Goal: Information Seeking & Learning: Learn about a topic

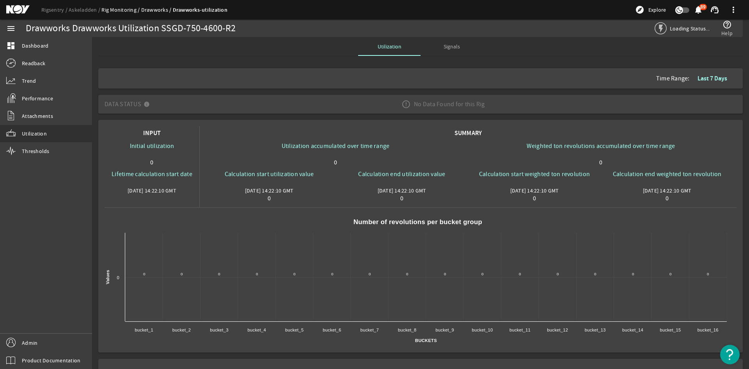
scroll to position [16, 0]
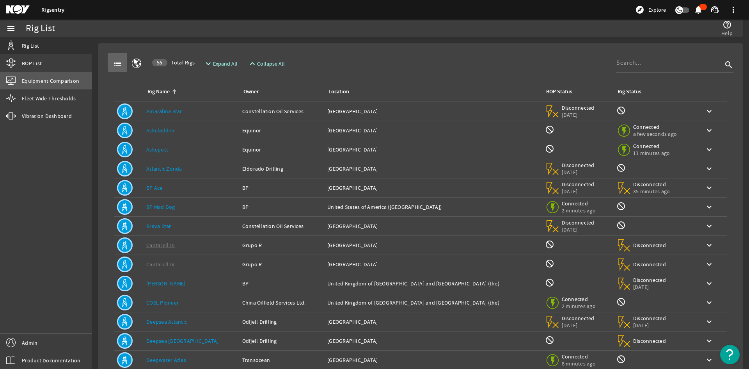
click at [51, 88] on link "Equipment Comparison" at bounding box center [46, 80] width 92 height 17
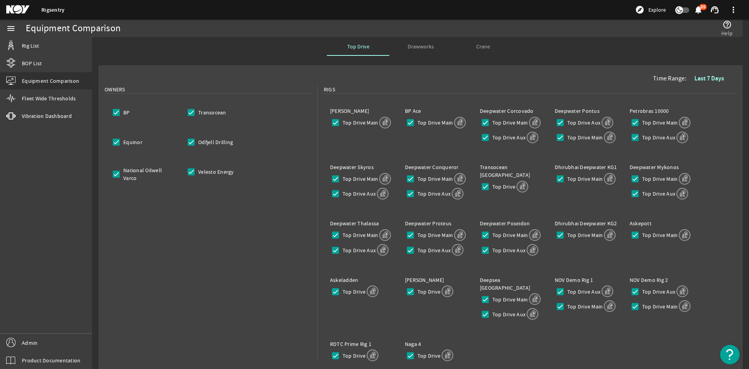
click at [433, 43] on div "Drawworks" at bounding box center [420, 46] width 62 height 19
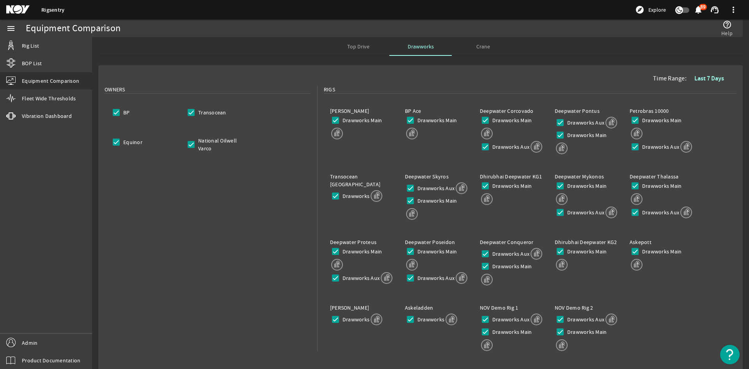
click at [357, 44] on span "Top Drive" at bounding box center [358, 46] width 22 height 5
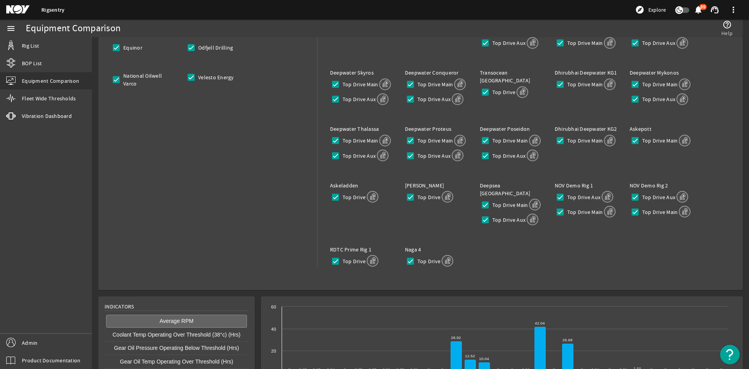
scroll to position [149, 0]
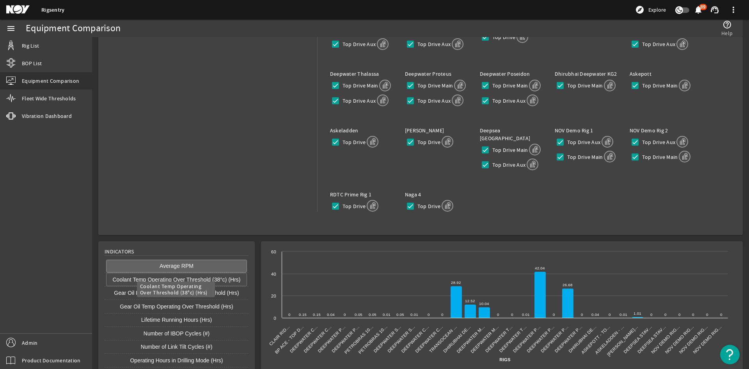
click at [206, 273] on button "Coolant Temp Operating Over Threshold (38°c) (Hrs)" at bounding box center [176, 279] width 141 height 13
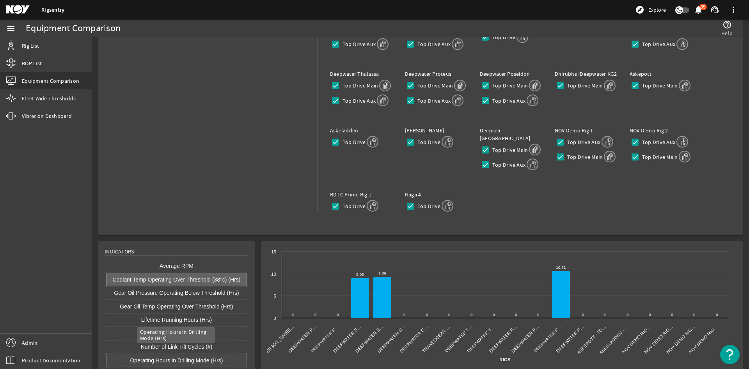
click at [202, 353] on button "Operating Hours in Drilling Mode (Hrs)" at bounding box center [176, 359] width 141 height 13
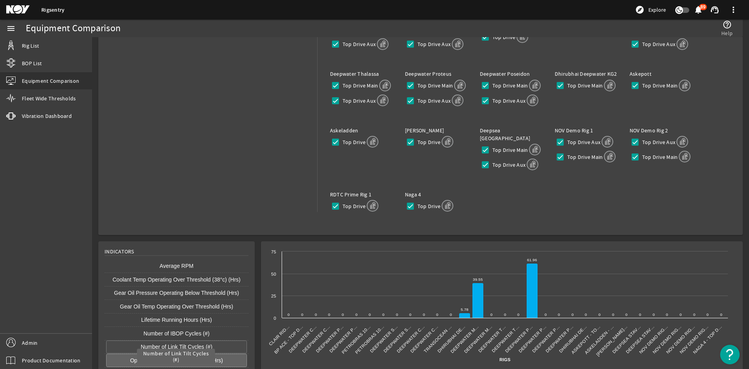
click at [200, 340] on button "Number of Link Tilt Cycles (#)" at bounding box center [176, 346] width 141 height 13
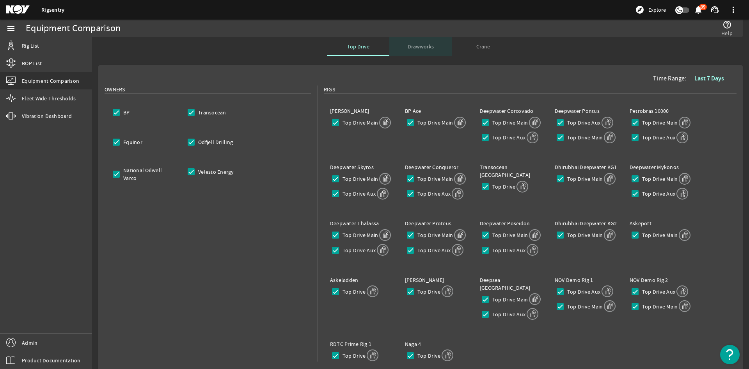
click at [425, 55] on span "Drawworks" at bounding box center [421, 46] width 26 height 19
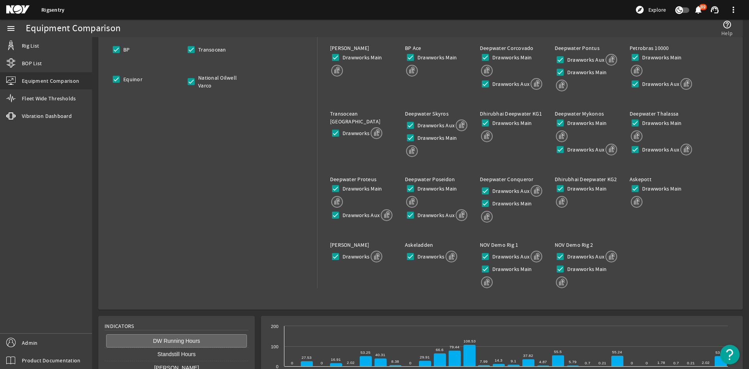
scroll to position [110, 0]
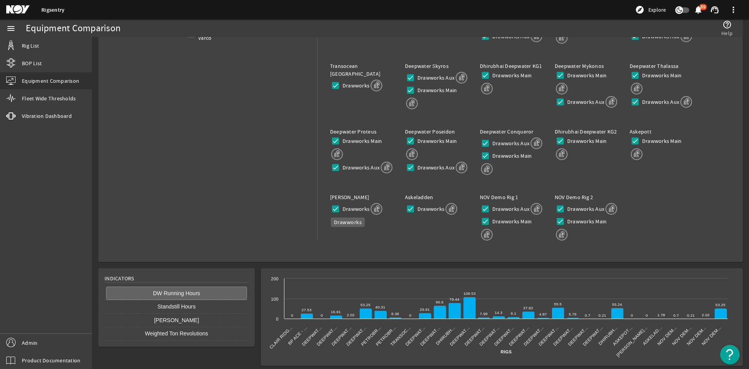
click at [362, 208] on label "Drawworks" at bounding box center [355, 209] width 28 height 8
click at [341, 208] on input "Drawworks" at bounding box center [335, 208] width 11 height 11
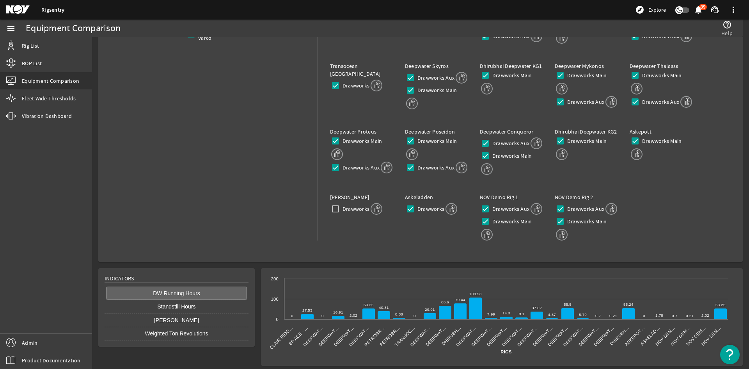
click at [362, 208] on label "Drawworks" at bounding box center [355, 209] width 28 height 8
click at [341, 208] on input "Drawworks" at bounding box center [335, 208] width 11 height 11
checkbox input "true"
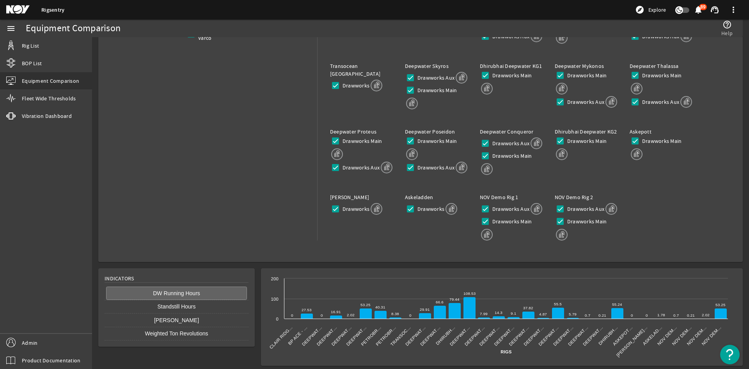
click at [348, 197] on label "Johan Sverdrup" at bounding box center [349, 196] width 39 height 7
click at [399, 218] on div "Askeladden Drawworks" at bounding box center [436, 204] width 75 height 35
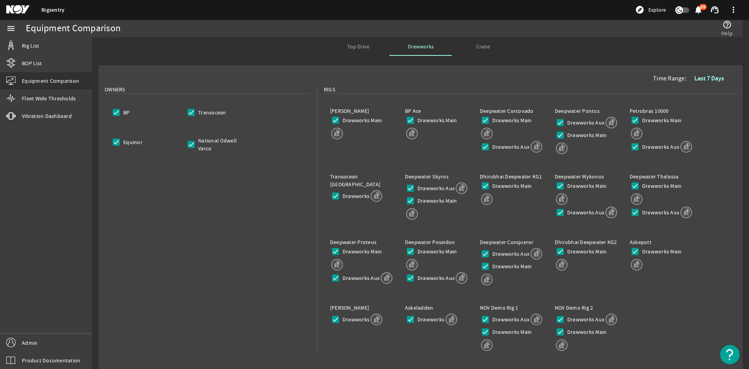
click at [374, 44] on div "Top Drive" at bounding box center [358, 46] width 62 height 19
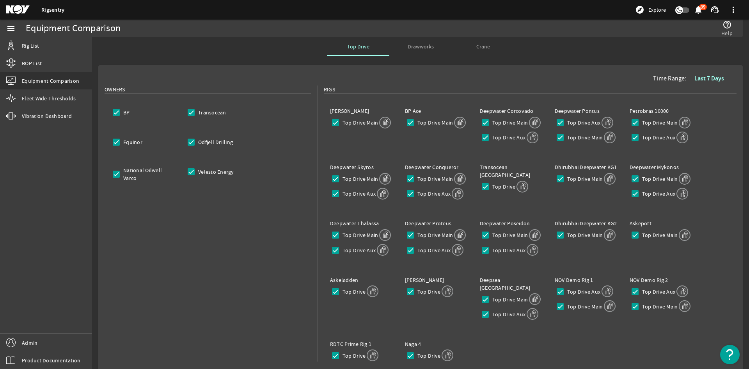
click at [423, 49] on span "Drawworks" at bounding box center [421, 46] width 26 height 5
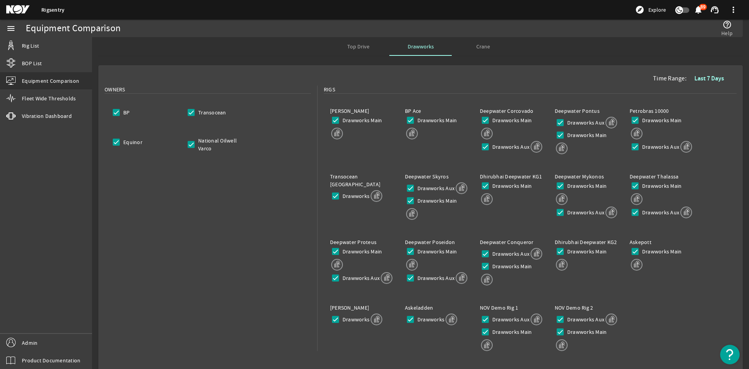
drag, startPoint x: 362, startPoint y: 45, endPoint x: 372, endPoint y: 46, distance: 9.4
click at [362, 45] on span "Top Drive" at bounding box center [358, 46] width 22 height 5
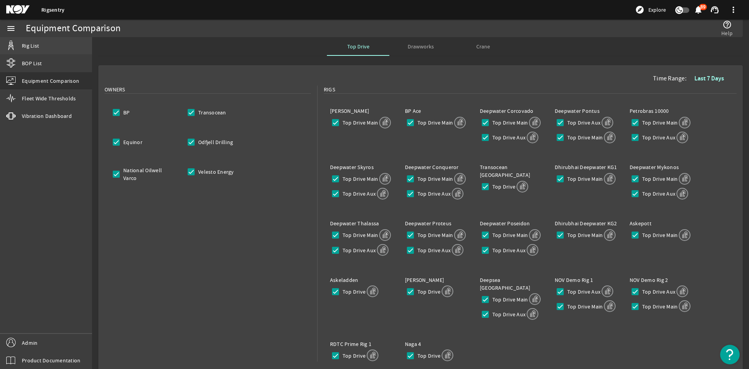
click at [59, 48] on link "Rig List" at bounding box center [46, 45] width 92 height 17
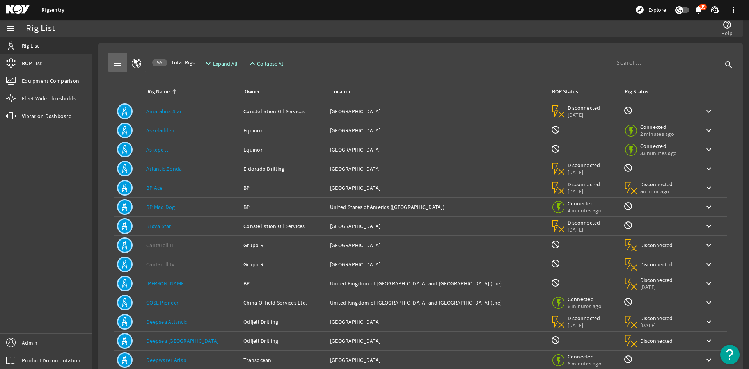
click at [641, 65] on input at bounding box center [669, 62] width 106 height 9
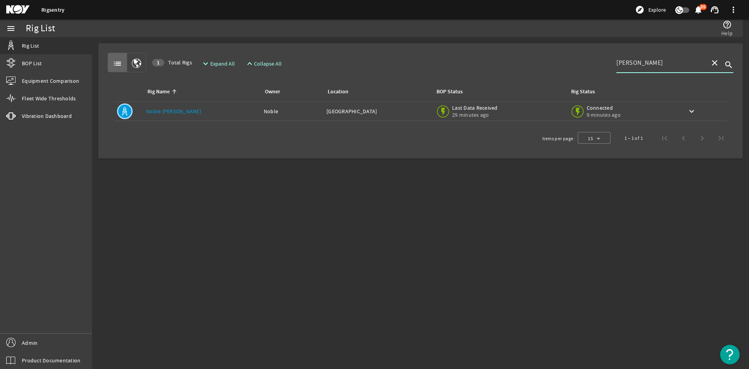
type input "don taylor"
click at [184, 113] on link "Noble Don Taylor" at bounding box center [173, 111] width 55 height 7
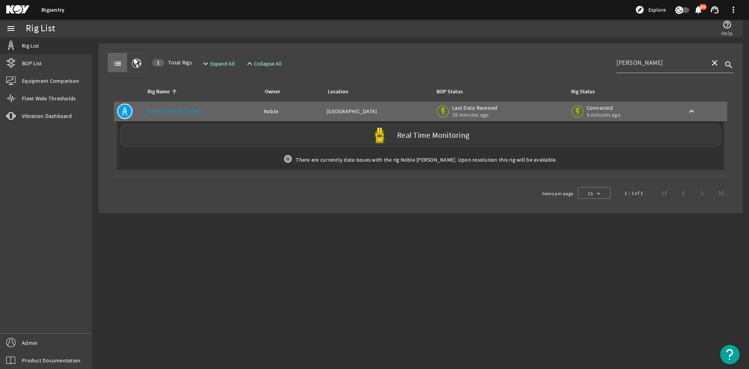
click at [234, 137] on div "Real Time Monitoring" at bounding box center [420, 135] width 601 height 23
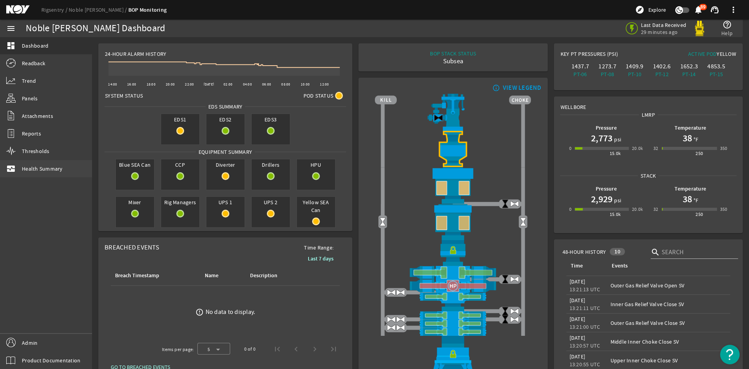
click at [39, 172] on span "Health Summary" at bounding box center [42, 169] width 41 height 8
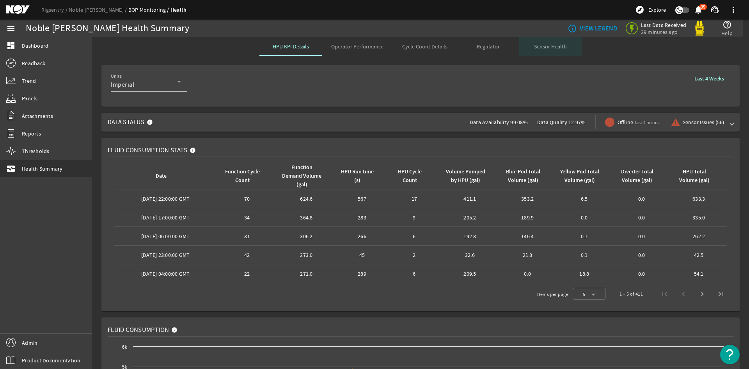
click at [566, 48] on div "Sensor Health" at bounding box center [550, 46] width 62 height 19
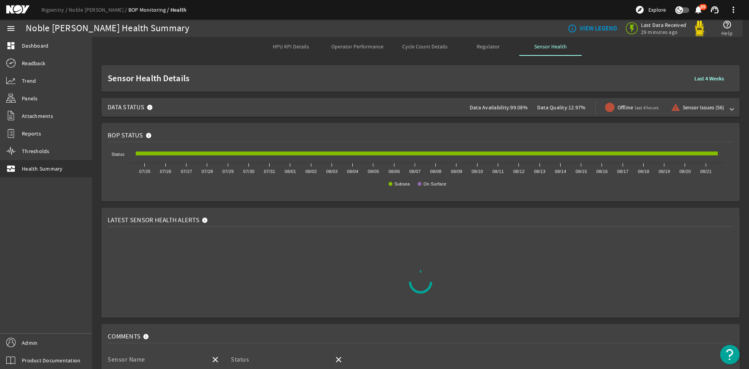
click at [364, 51] on span "Operator Performance" at bounding box center [357, 46] width 52 height 19
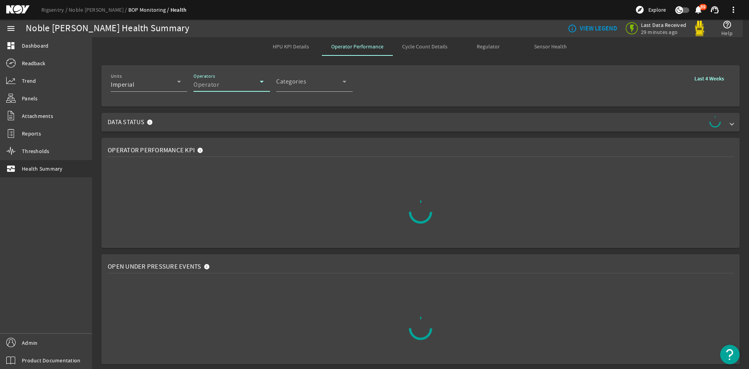
click at [257, 85] on icon at bounding box center [261, 81] width 9 height 9
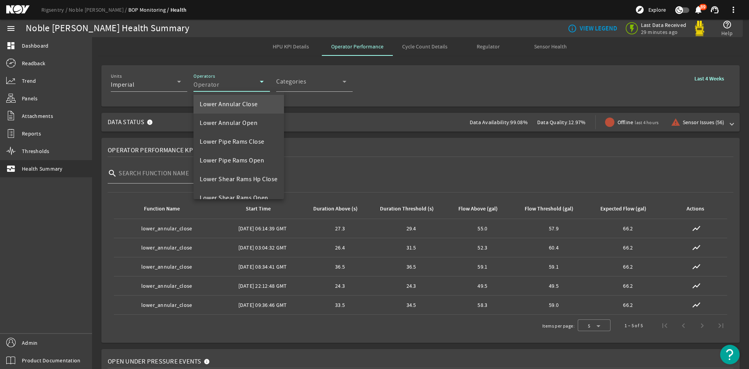
click at [299, 82] on div at bounding box center [374, 184] width 749 height 369
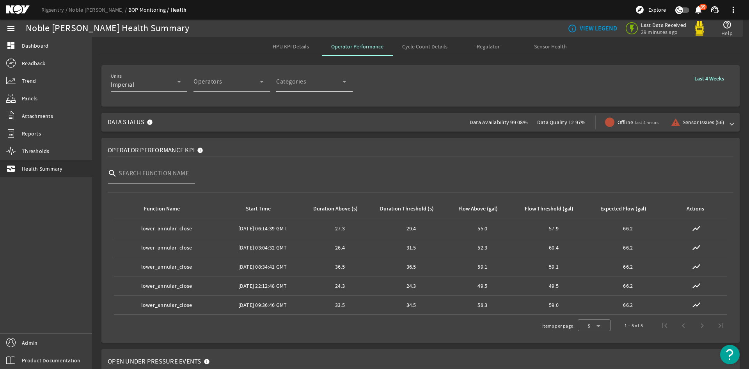
click at [304, 90] on div "Categories Categories" at bounding box center [311, 81] width 70 height 20
click at [469, 67] on div at bounding box center [374, 184] width 749 height 369
click at [56, 7] on link "Rigsentry" at bounding box center [54, 9] width 27 height 7
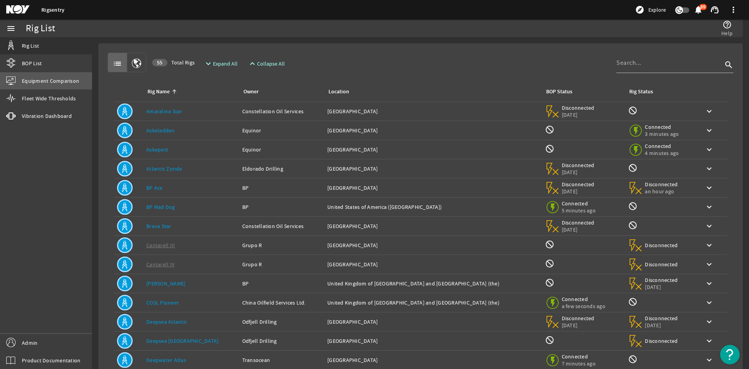
click at [61, 83] on span "Equipment Comparison" at bounding box center [50, 81] width 57 height 8
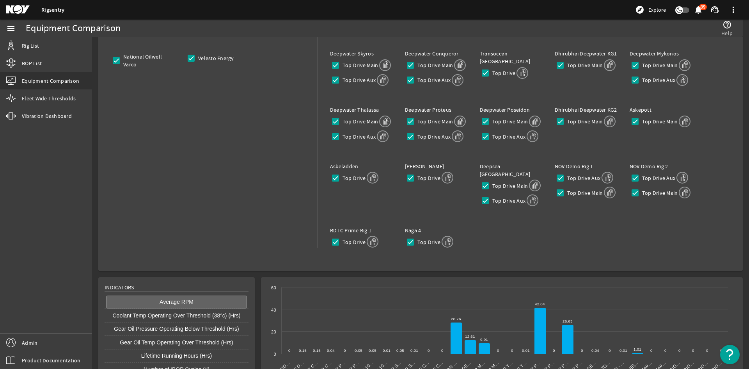
scroll to position [149, 0]
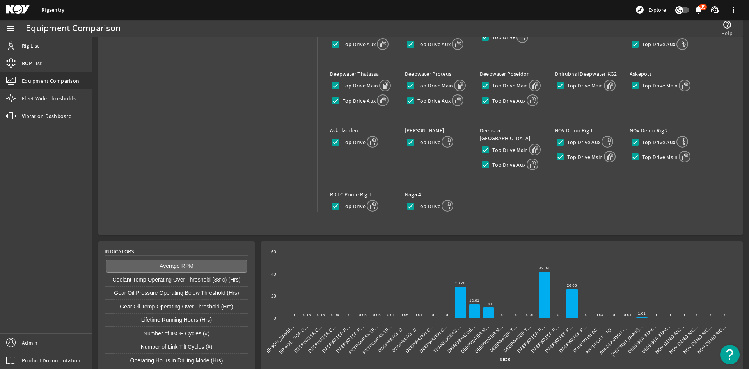
click at [378, 229] on rigsentry-mat-card "Time Range: Last 7 Days Owners BP Transocean Equinor Odfjell Drilling National …" at bounding box center [420, 75] width 651 height 325
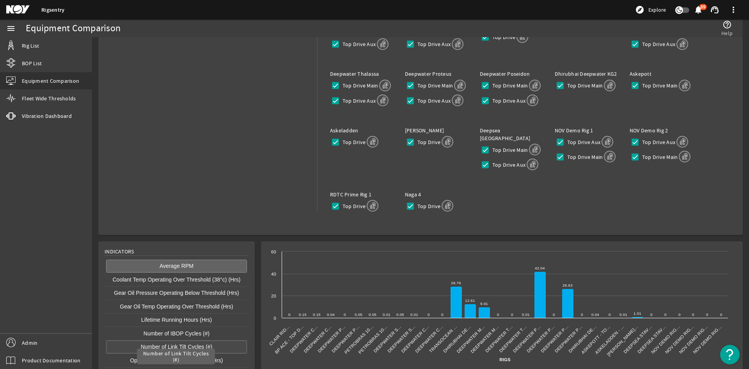
click at [193, 340] on button "Number of Link Tilt Cycles (#)" at bounding box center [176, 346] width 141 height 13
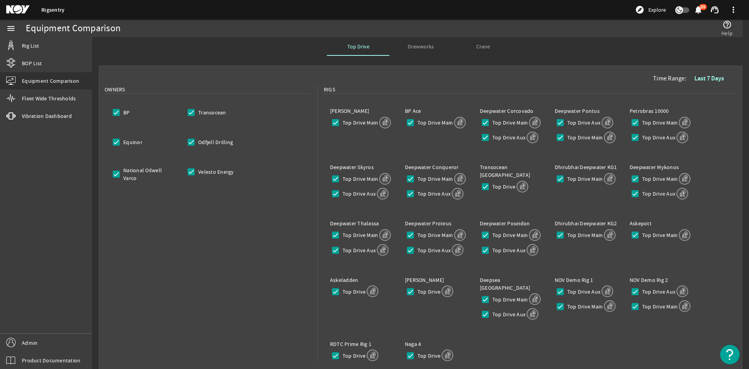
click at [476, 44] on span "Crane" at bounding box center [483, 46] width 14 height 5
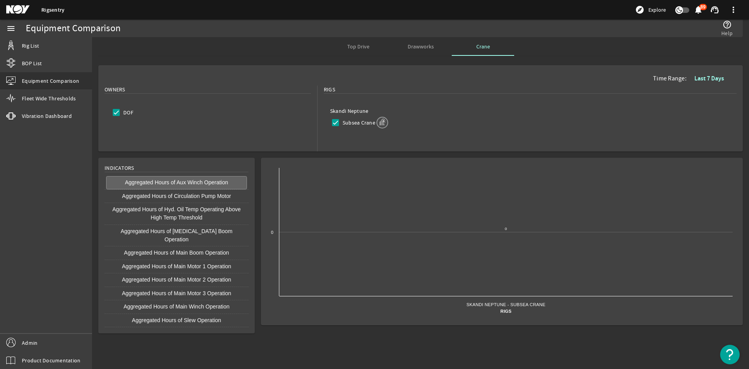
click at [427, 52] on span "Drawworks" at bounding box center [421, 46] width 26 height 19
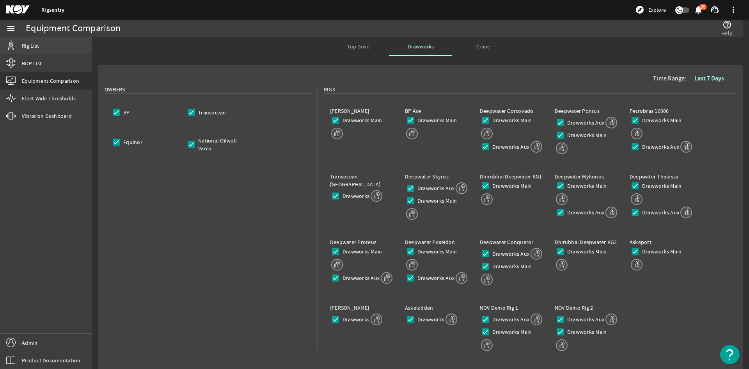
click at [49, 39] on link "Rig List" at bounding box center [46, 45] width 92 height 17
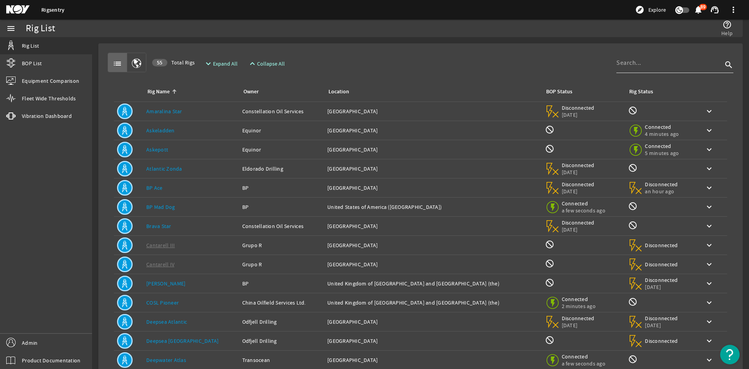
click at [644, 63] on input at bounding box center [669, 62] width 106 height 9
click at [187, 132] on div "Rig Name: Askeladden" at bounding box center [191, 130] width 90 height 8
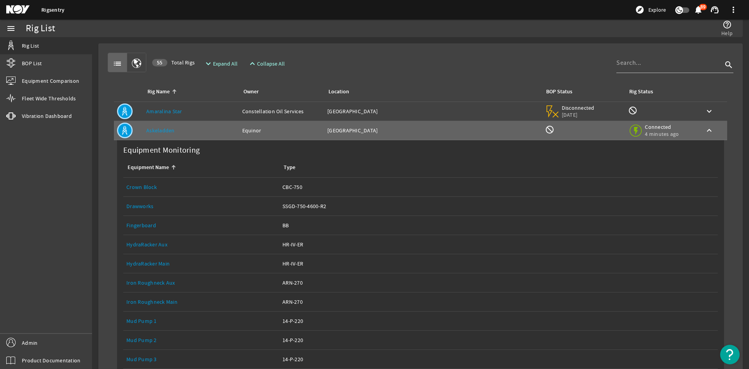
click at [146, 213] on link "Equipment Name: Drawworks" at bounding box center [201, 206] width 150 height 19
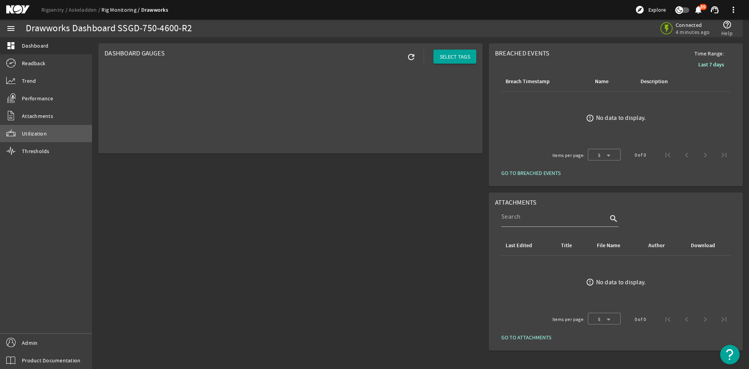
click at [51, 131] on link "Utilization" at bounding box center [46, 133] width 92 height 17
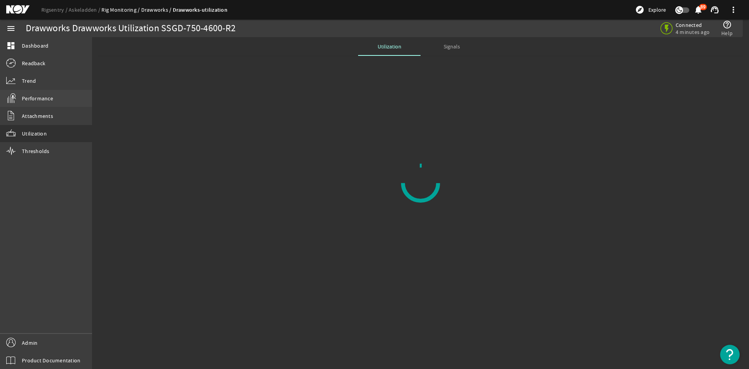
click at [47, 98] on span "Performance" at bounding box center [37, 98] width 31 height 8
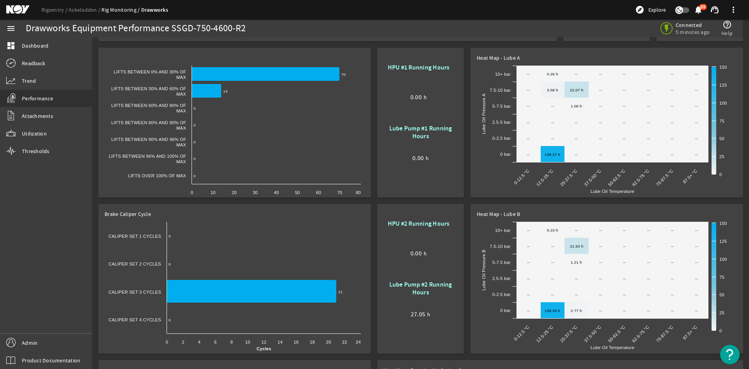
scroll to position [127, 0]
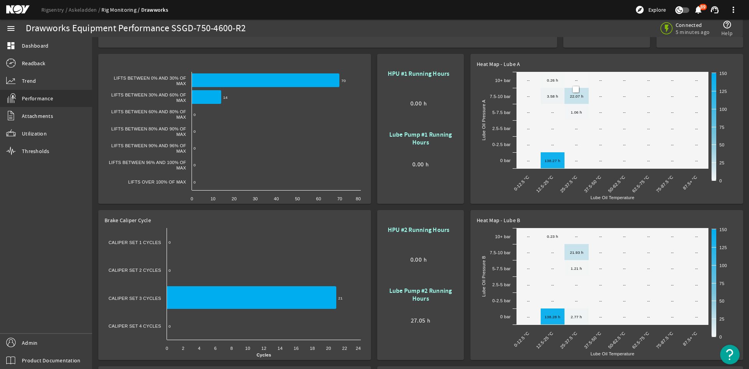
click at [576, 61] on mat-card "Heat Map - Lube A Created with Highcharts 11.1.0 Lube Oil Temperature Lube Oil …" at bounding box center [606, 129] width 273 height 150
drag, startPoint x: 413, startPoint y: 136, endPoint x: 441, endPoint y: 142, distance: 28.7
click at [441, 142] on div "Lube Pump #1 Running Hours" at bounding box center [420, 146] width 70 height 30
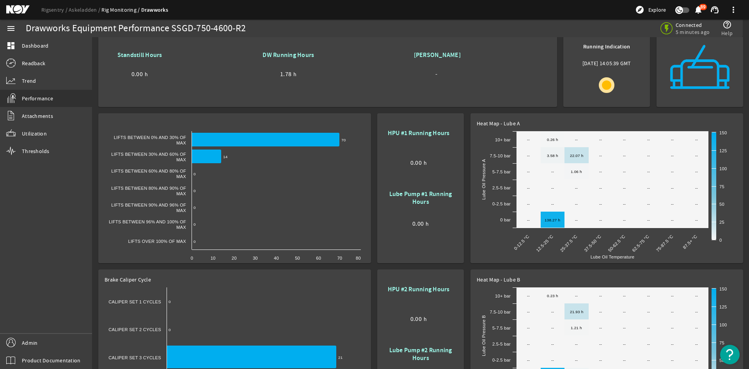
scroll to position [49, 0]
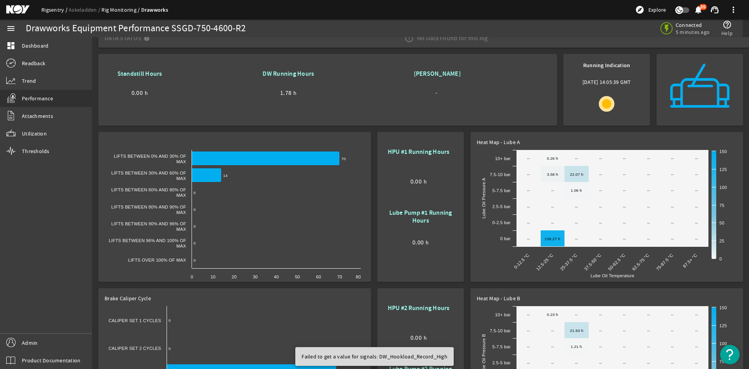
click at [43, 12] on link "Rigsentry" at bounding box center [54, 9] width 27 height 7
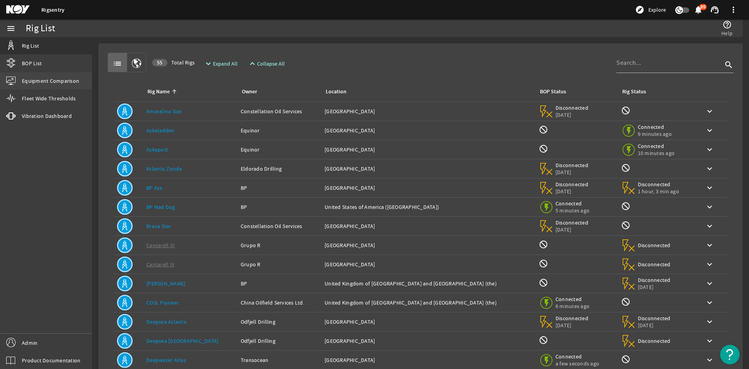
click at [56, 86] on link "Equipment Comparison" at bounding box center [46, 80] width 92 height 17
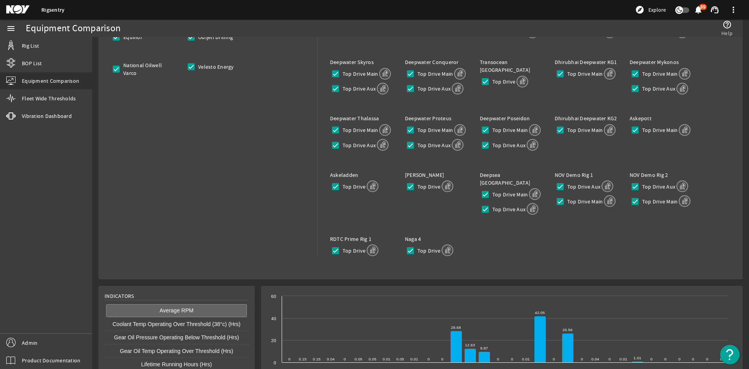
scroll to position [149, 0]
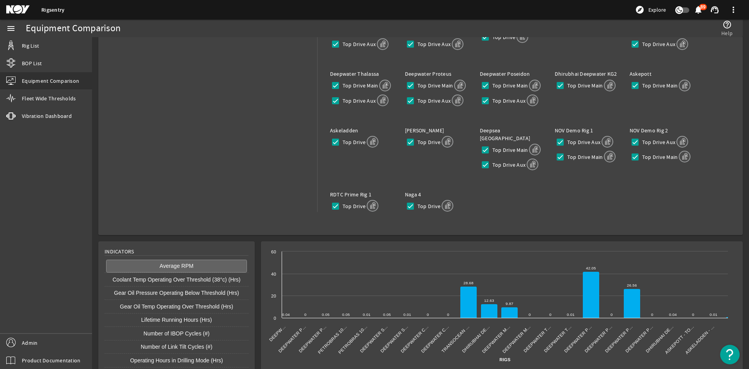
click at [503, 216] on div "Rigs Clair Ridge Top Drive Main BP Ace Top Drive Main Deepwater Corcovado Top D…" at bounding box center [530, 89] width 413 height 307
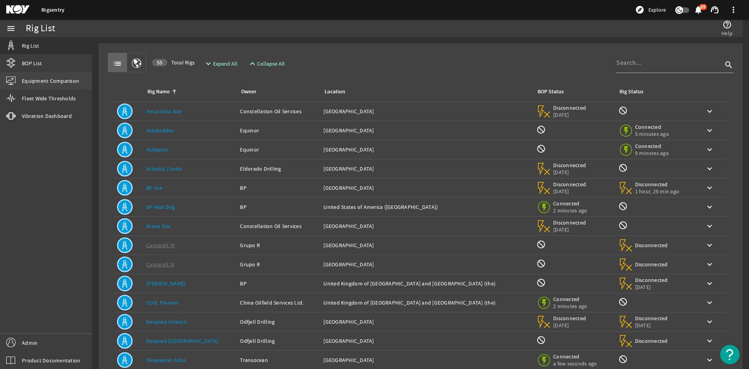
click at [50, 80] on span "Equipment Comparison" at bounding box center [50, 81] width 57 height 8
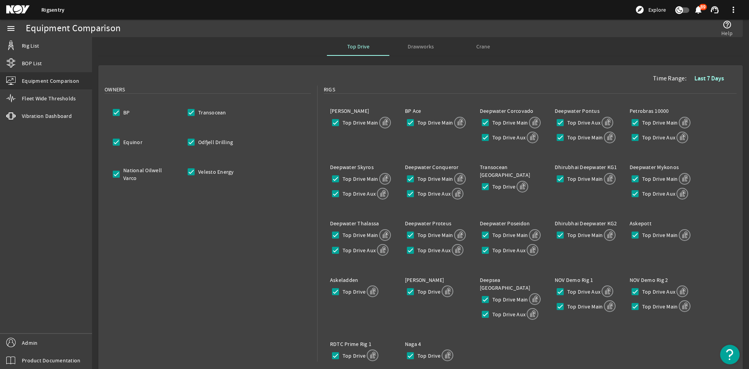
click at [197, 141] on label "Odfjell Drilling" at bounding box center [215, 142] width 36 height 8
click at [197, 141] on input "Odfjell Drilling" at bounding box center [191, 142] width 11 height 11
checkbox input "false"
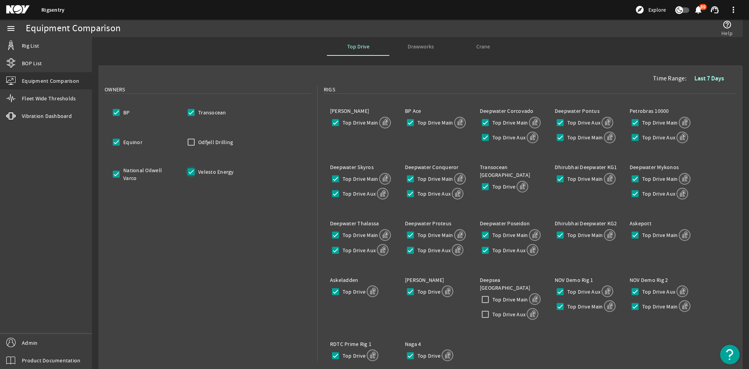
click at [195, 170] on input "Velesto Energy" at bounding box center [191, 171] width 11 height 11
checkbox input "false"
click at [117, 115] on input "BP" at bounding box center [116, 112] width 11 height 11
checkbox input "false"
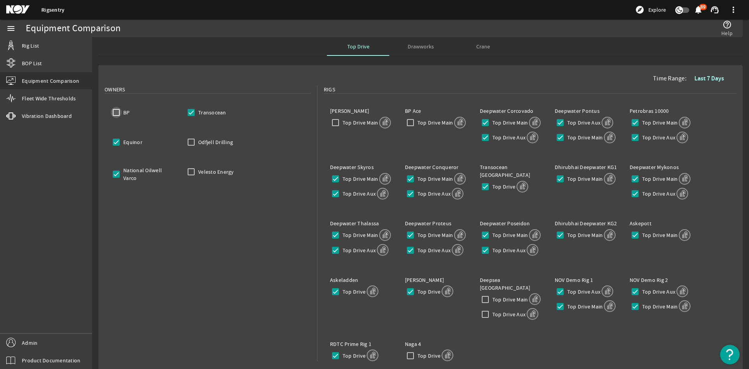
checkbox input "false"
click at [119, 139] on input "Equinor" at bounding box center [116, 142] width 11 height 11
checkbox input "false"
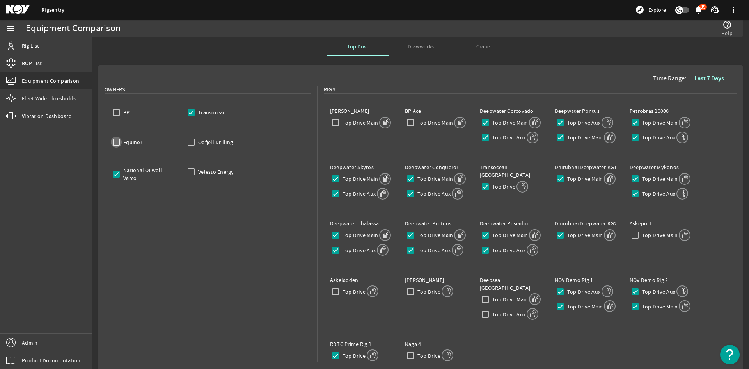
checkbox input "false"
click at [630, 123] on input "Top Drive Main" at bounding box center [635, 122] width 11 height 11
checkbox input "false"
click at [633, 141] on input "Top Drive Aux" at bounding box center [635, 137] width 11 height 11
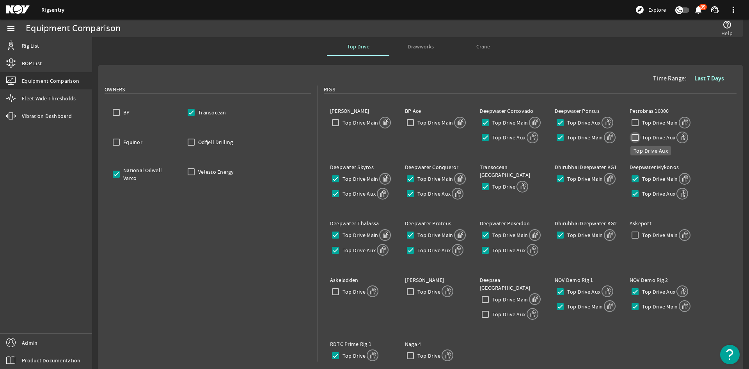
checkbox input "false"
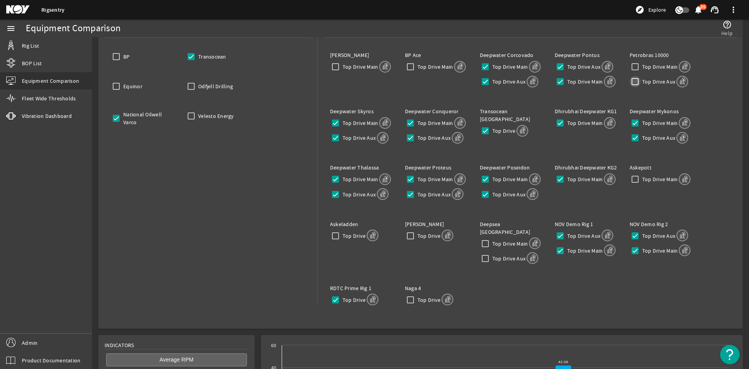
scroll to position [78, 0]
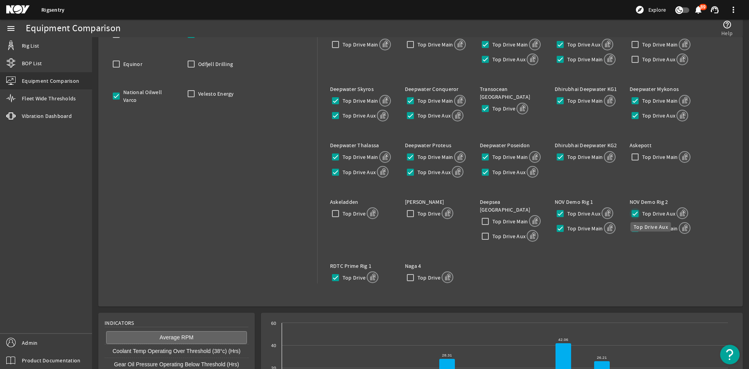
click at [632, 217] on input "Top Drive Aux" at bounding box center [635, 213] width 11 height 11
checkbox input "false"
click at [633, 228] on input "Top Drive Main" at bounding box center [635, 228] width 11 height 11
checkbox input "false"
click at [561, 210] on input "Top Drive Aux" at bounding box center [560, 213] width 11 height 11
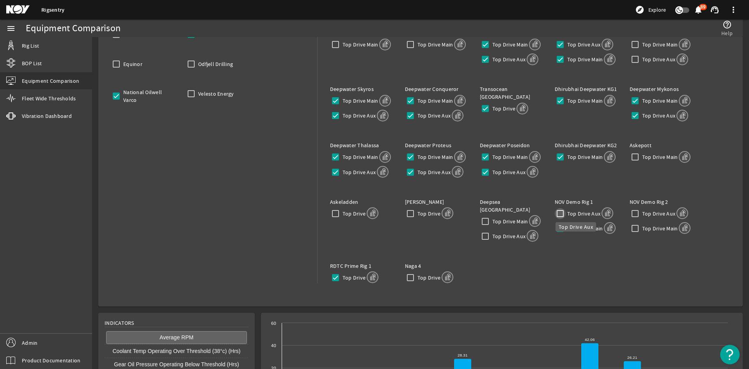
checkbox input "false"
click at [560, 224] on input "Top Drive Main" at bounding box center [560, 228] width 11 height 11
checkbox input "false"
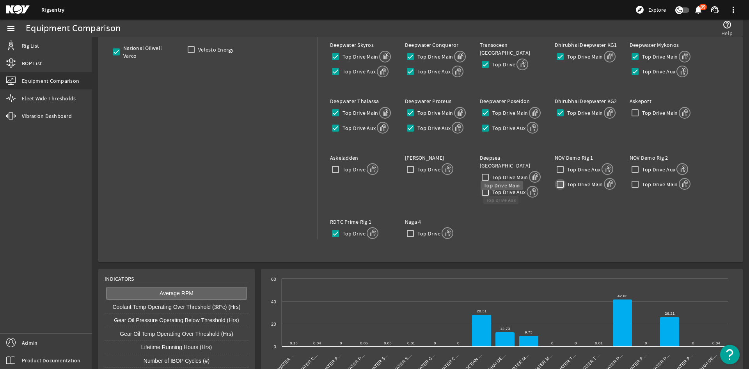
scroll to position [149, 0]
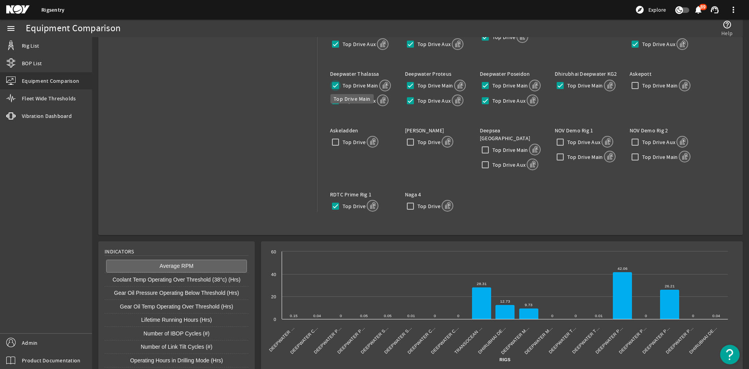
click at [330, 88] on input "Top Drive Main" at bounding box center [335, 85] width 11 height 11
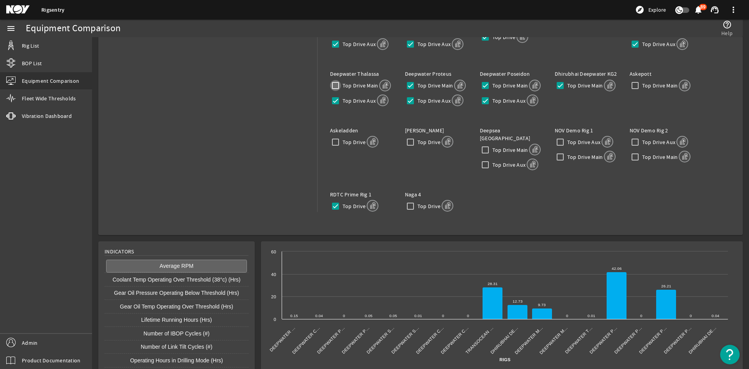
click at [330, 88] on input "Top Drive Main" at bounding box center [335, 85] width 11 height 11
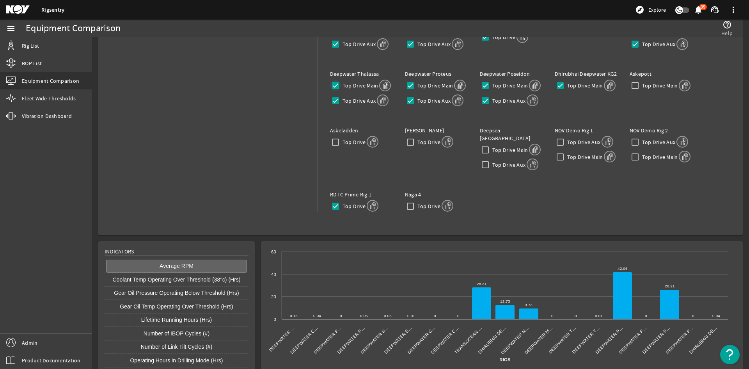
click at [330, 88] on input "Top Drive Main" at bounding box center [335, 85] width 11 height 11
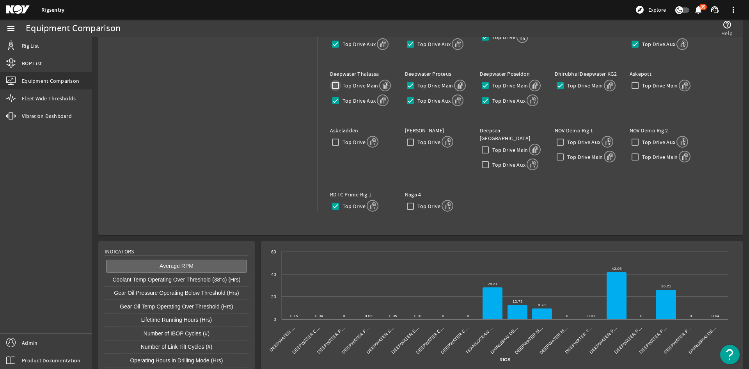
click at [330, 88] on input "Top Drive Main" at bounding box center [335, 85] width 11 height 11
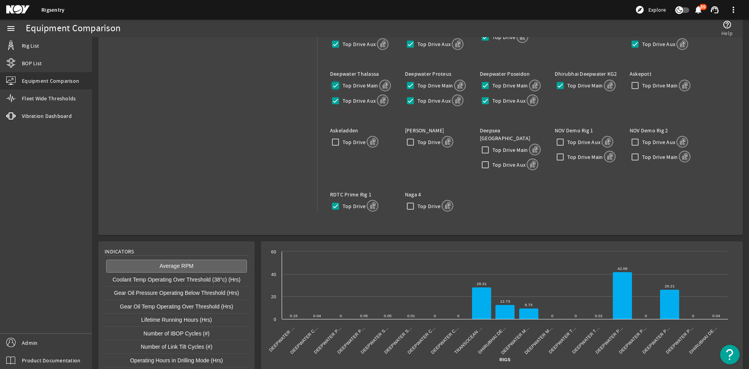
click at [330, 88] on input "Top Drive Main" at bounding box center [335, 85] width 11 height 11
checkbox input "false"
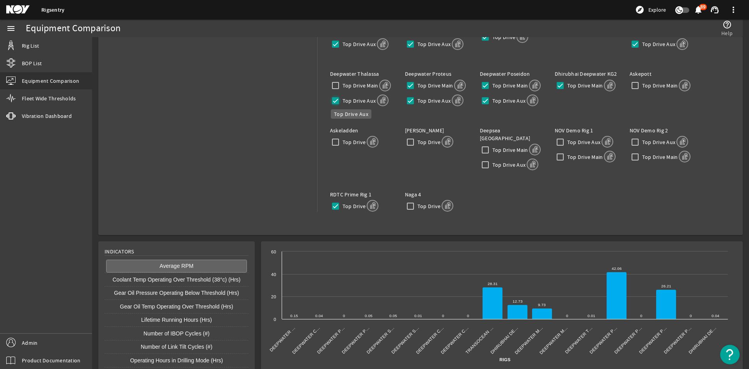
click at [335, 98] on input "Top Drive Aux" at bounding box center [335, 100] width 11 height 11
checkbox input "false"
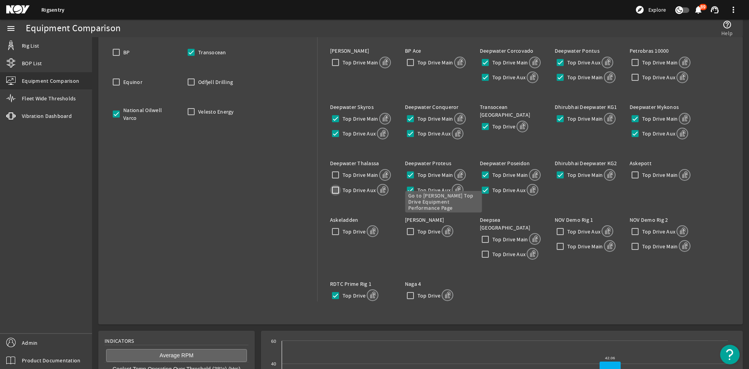
scroll to position [32, 0]
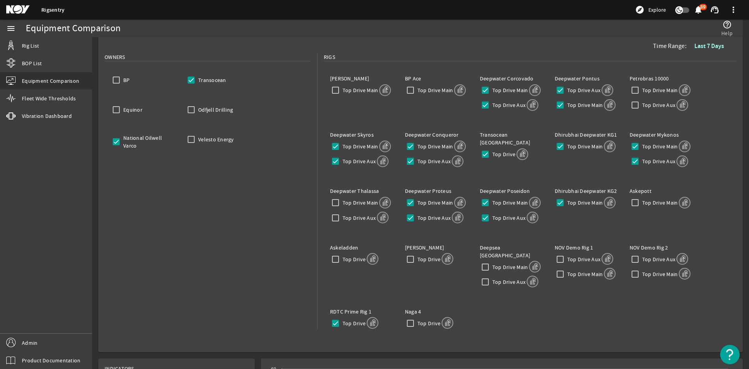
drag, startPoint x: 339, startPoint y: 155, endPoint x: 336, endPoint y: 165, distance: 10.0
click at [338, 157] on div "Top Drive Aux" at bounding box center [361, 159] width 62 height 13
click at [336, 164] on input "Top Drive Aux" at bounding box center [335, 161] width 11 height 11
checkbox input "false"
click at [410, 164] on input "Top Drive Aux" at bounding box center [410, 161] width 11 height 11
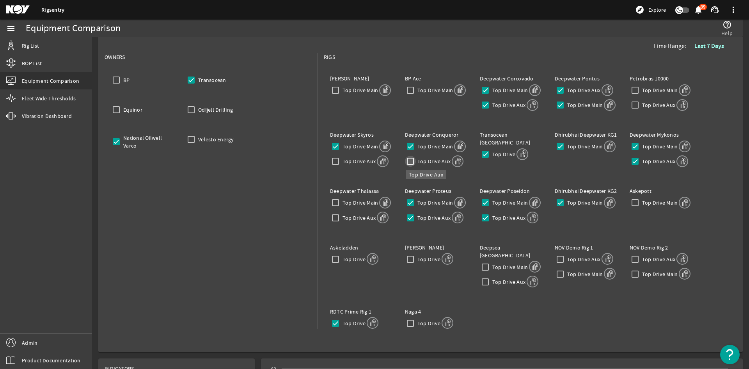
checkbox input "false"
click at [407, 220] on input "Top Drive Aux" at bounding box center [410, 217] width 11 height 11
checkbox input "false"
click at [477, 214] on div "Deepwater Poseidon Top Drive Main Top Drive Aux" at bounding box center [511, 206] width 75 height 50
click at [482, 217] on input "Top Drive Aux" at bounding box center [485, 217] width 11 height 11
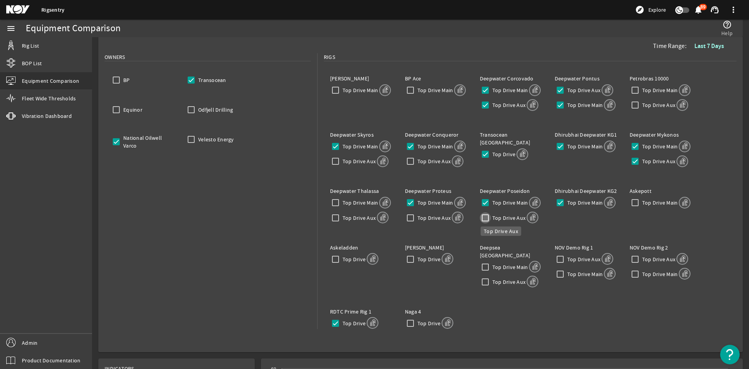
checkbox input "false"
click at [558, 88] on input "Top Drive Aux" at bounding box center [560, 90] width 11 height 11
checkbox input "false"
click at [483, 104] on input "Top Drive Aux" at bounding box center [485, 104] width 11 height 11
checkbox input "false"
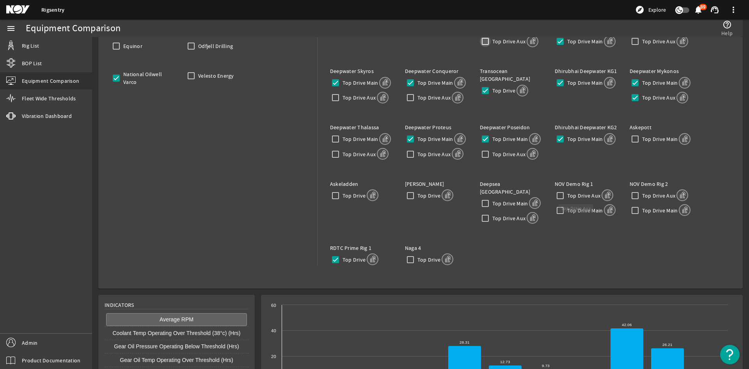
scroll to position [149, 0]
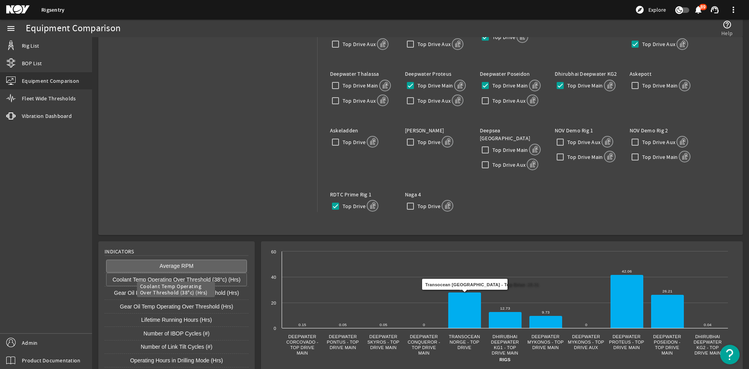
click at [201, 274] on button "Coolant Temp Operating Over Threshold (38°c) (Hrs)" at bounding box center [176, 279] width 141 height 13
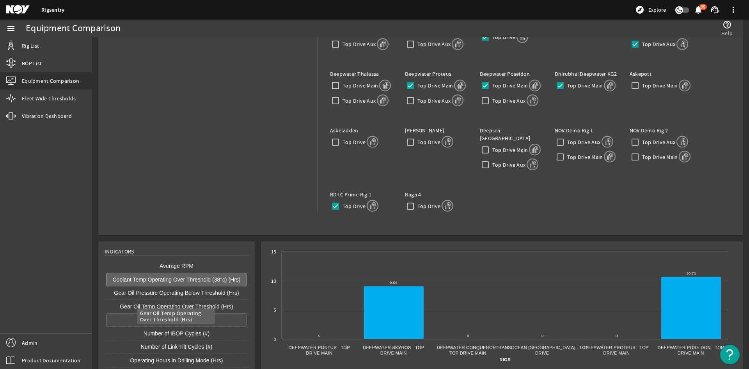
click at [193, 304] on button "Gear Oil Temp Operating Over Threshold (Hrs)" at bounding box center [176, 306] width 141 height 13
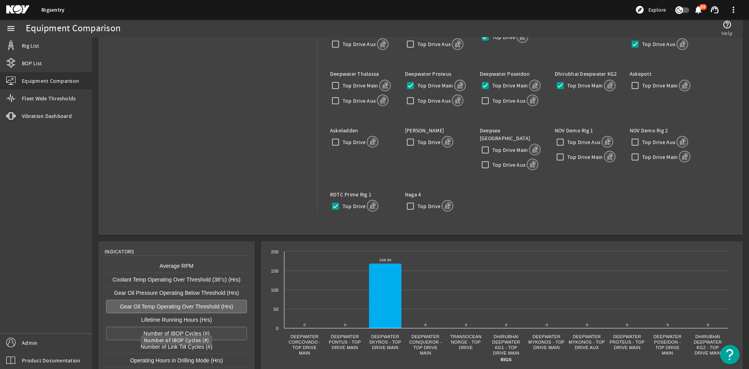
click at [188, 330] on button "Number of IBOP Cycles (#)" at bounding box center [176, 333] width 141 height 13
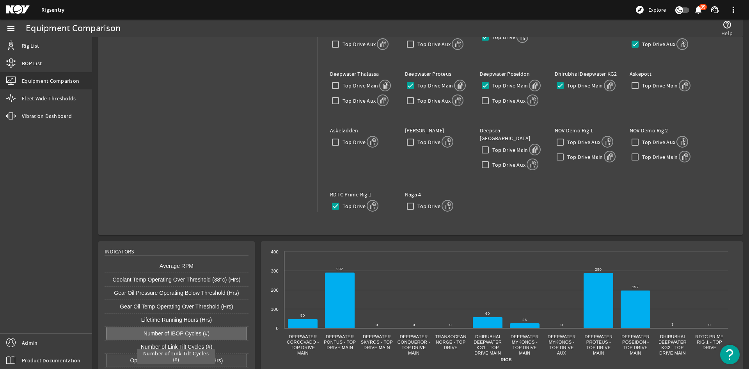
click at [193, 353] on button "Operating Hours in Drilling Mode (Hrs)" at bounding box center [176, 359] width 141 height 13
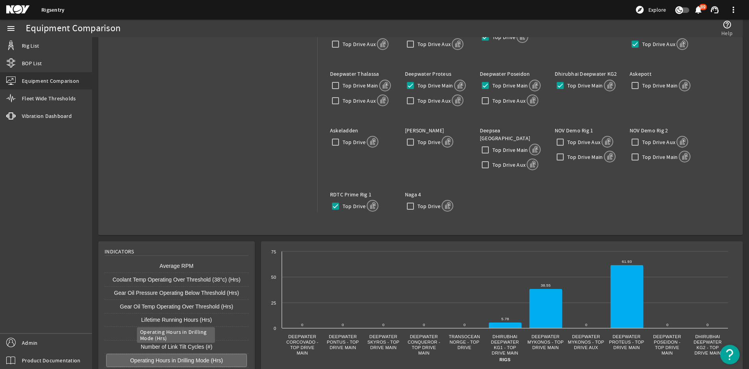
click at [193, 355] on button "Operating Hours in Drilling Mode (Hrs)" at bounding box center [176, 359] width 141 height 13
click at [186, 327] on button "Number of IBOP Cycles (#)" at bounding box center [176, 333] width 141 height 13
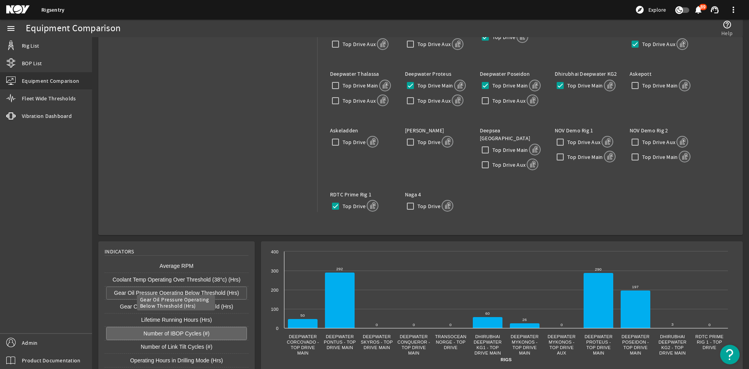
click at [172, 286] on button "Gear Oil Pressure Operating Below Threshold (Hrs)" at bounding box center [176, 292] width 141 height 13
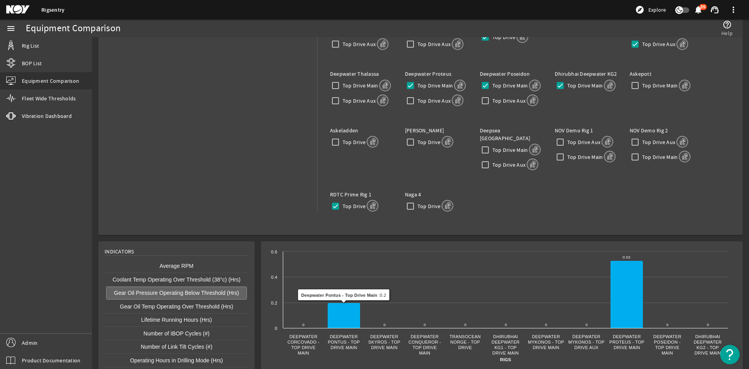
click at [395, 335] on text "Deepwater ​ Skyros - Top ​ Drive Main" at bounding box center [384, 342] width 32 height 16
click at [347, 306] on icon at bounding box center [344, 315] width 32 height 25
click at [351, 307] on icon at bounding box center [344, 315] width 32 height 25
click at [345, 311] on icon at bounding box center [344, 315] width 32 height 25
click at [323, 343] on rect at bounding box center [499, 307] width 465 height 120
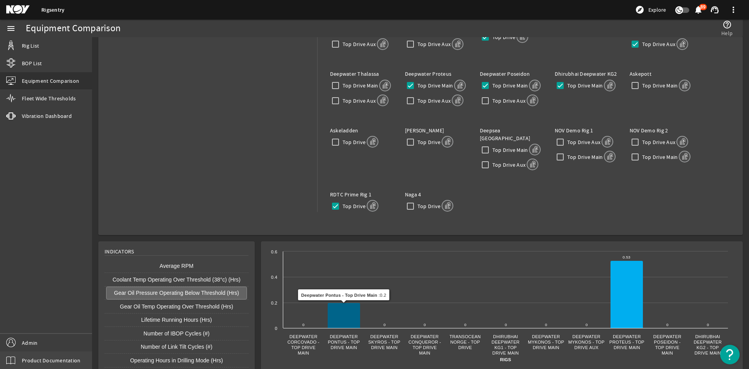
click at [352, 307] on icon at bounding box center [344, 315] width 32 height 25
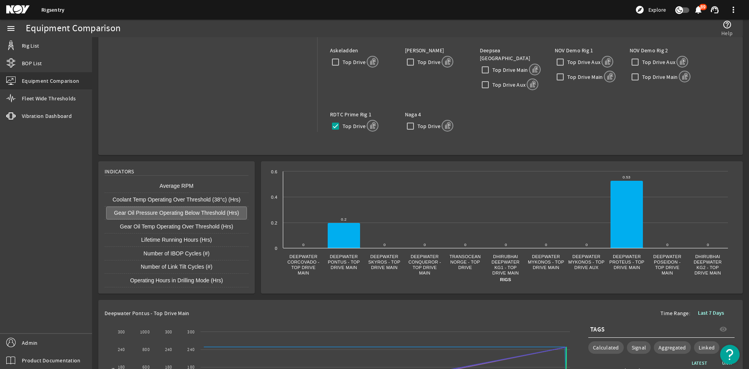
scroll to position [314, 0]
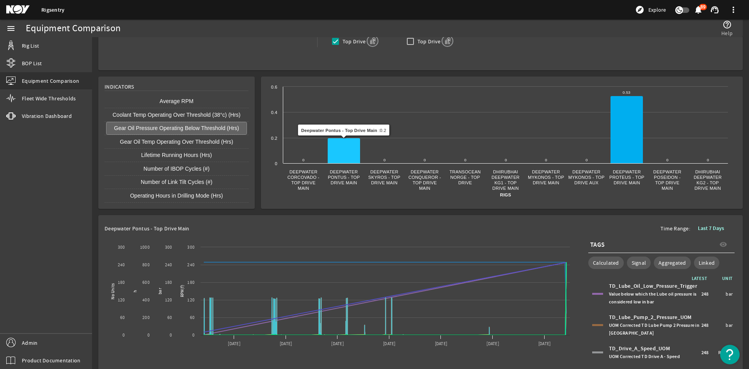
click at [334, 144] on icon at bounding box center [344, 150] width 32 height 25
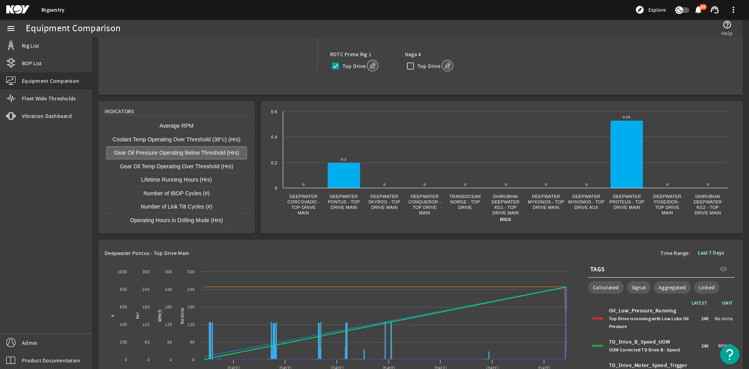
scroll to position [288, 0]
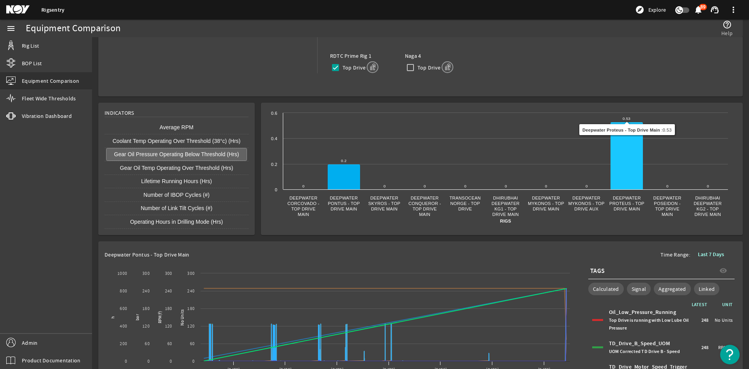
click at [619, 138] on icon at bounding box center [627, 155] width 32 height 67
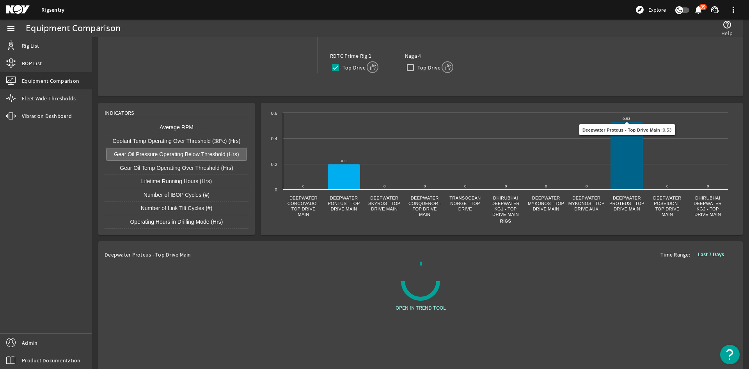
click at [189, 122] on button "Average RPM" at bounding box center [176, 127] width 141 height 13
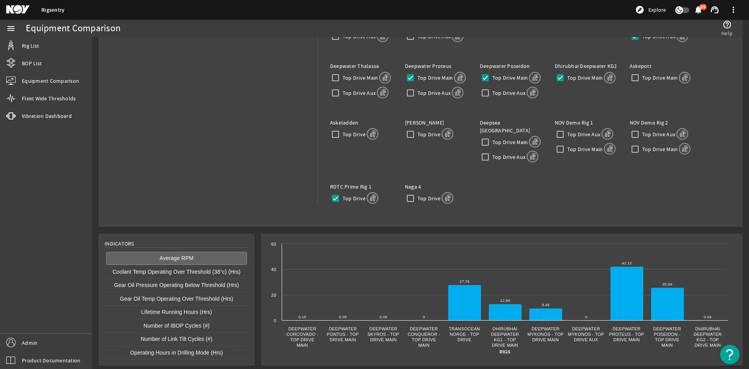
scroll to position [149, 0]
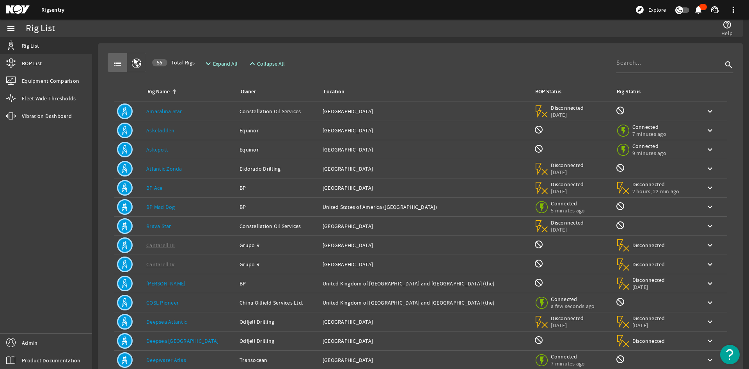
click at [188, 133] on div "Rig Name: Askeladden" at bounding box center [189, 130] width 87 height 8
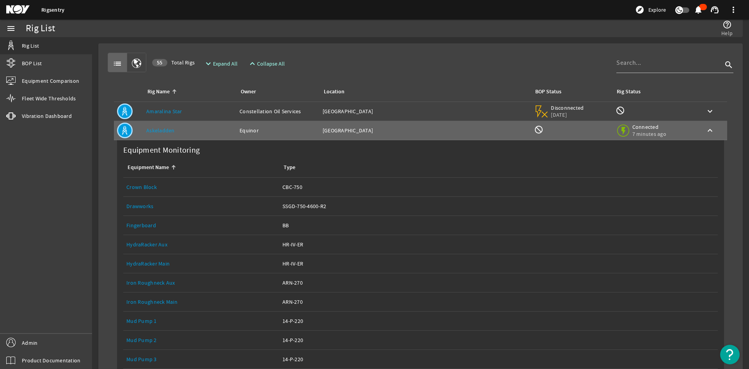
click at [142, 208] on link "Drawworks" at bounding box center [139, 205] width 27 height 7
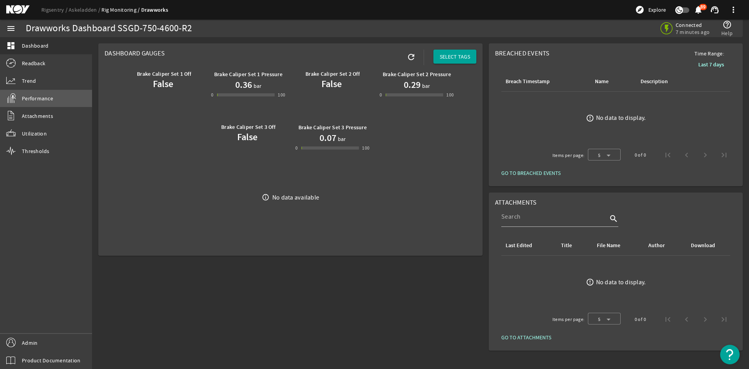
click at [54, 99] on link "Performance" at bounding box center [46, 98] width 92 height 17
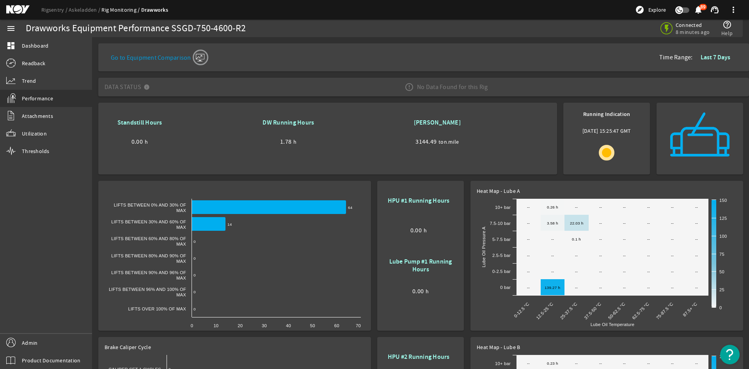
click at [67, 13] on ds-header-breadcrumb "Rigsentry Askeladden Rig Monitoring Drawworks" at bounding box center [104, 10] width 127 height 8
click at [67, 13] on link "Rigsentry" at bounding box center [54, 9] width 27 height 7
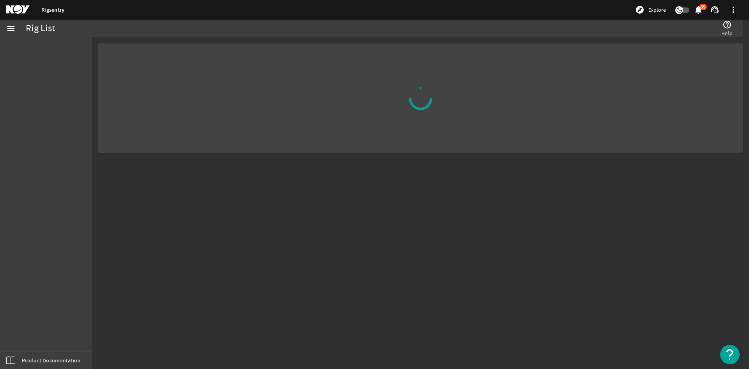
click at [73, 8] on div "Rigsentry explore Explore notifications 89 support_agent more_vert" at bounding box center [374, 10] width 749 height 20
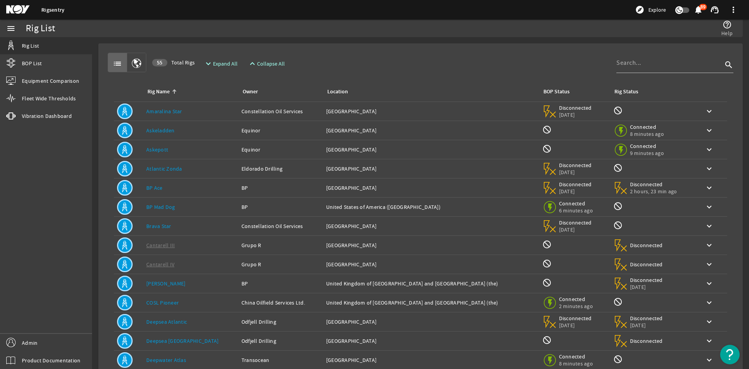
click at [192, 133] on div "Rig Name: Askeladden" at bounding box center [190, 130] width 89 height 8
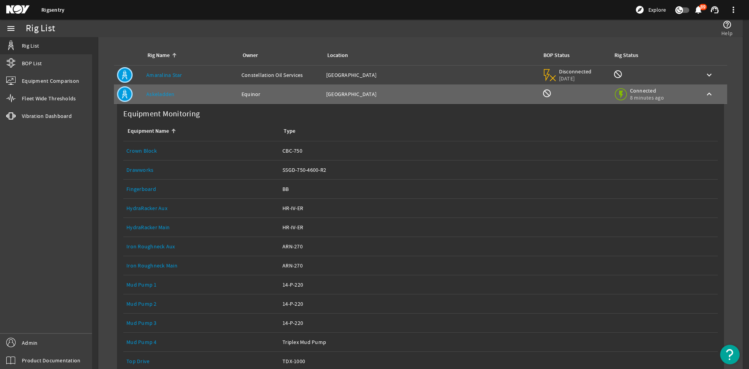
scroll to position [78, 0]
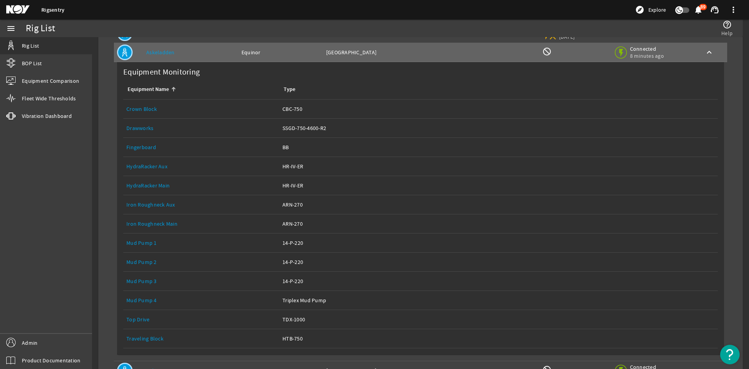
click at [141, 341] on link "Traveling Block" at bounding box center [144, 338] width 37 height 7
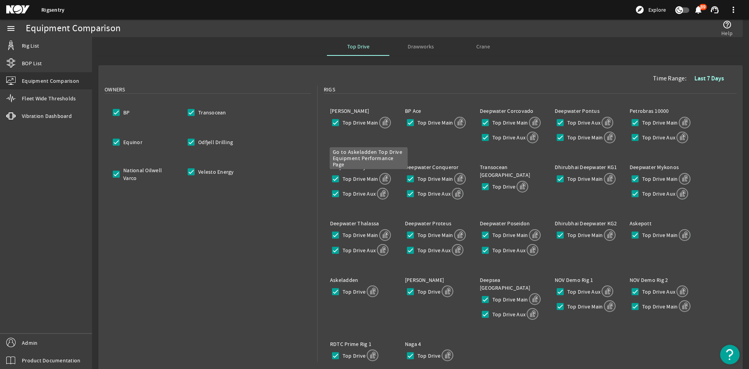
scroll to position [149, 0]
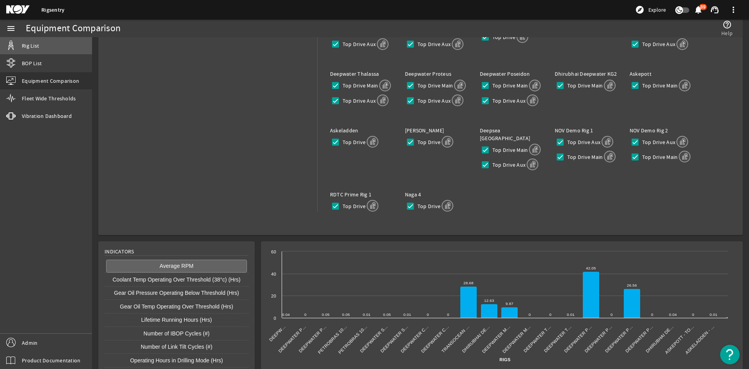
click at [52, 41] on link "Rig List" at bounding box center [46, 45] width 92 height 17
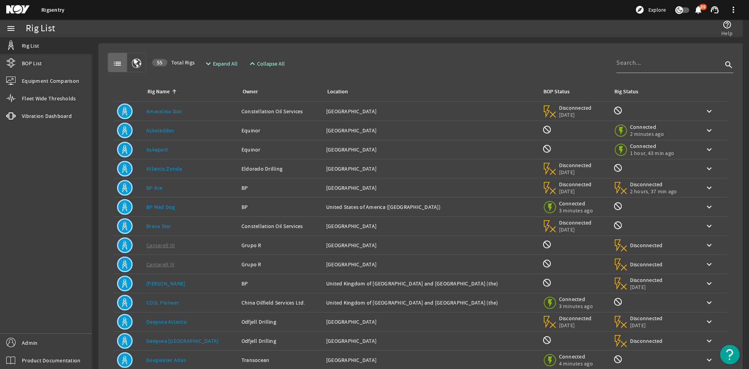
click at [180, 149] on div "Rig Name: Askepott" at bounding box center [190, 150] width 89 height 8
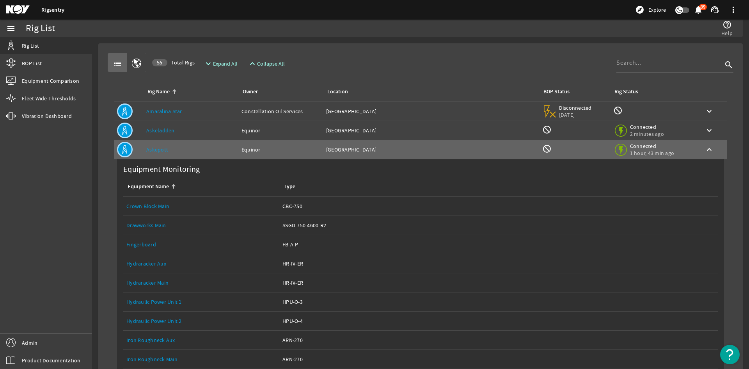
click at [155, 229] on div "Equipment Name: Drawworks Main" at bounding box center [201, 225] width 150 height 8
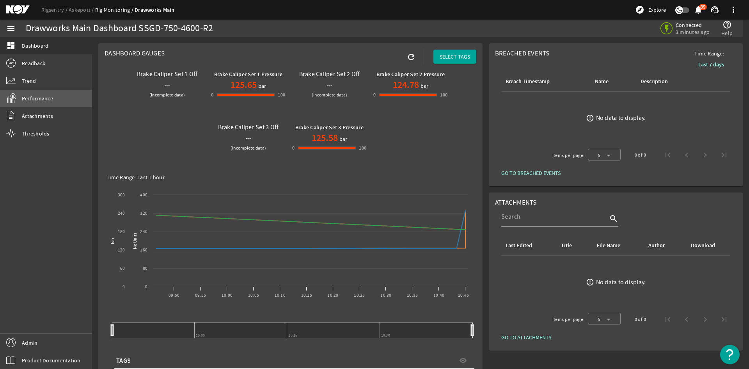
click at [41, 105] on link "Performance" at bounding box center [46, 98] width 92 height 17
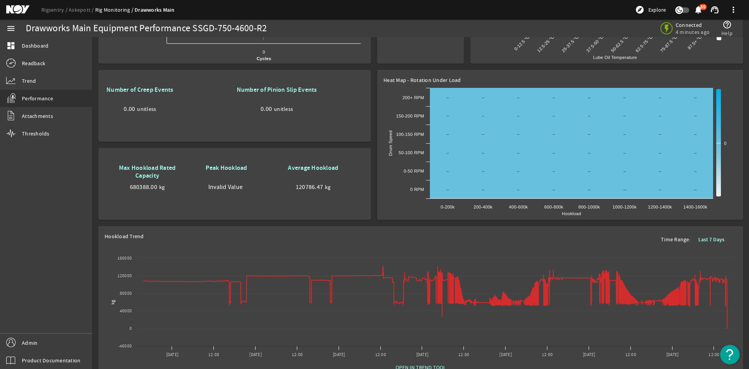
scroll to position [439, 0]
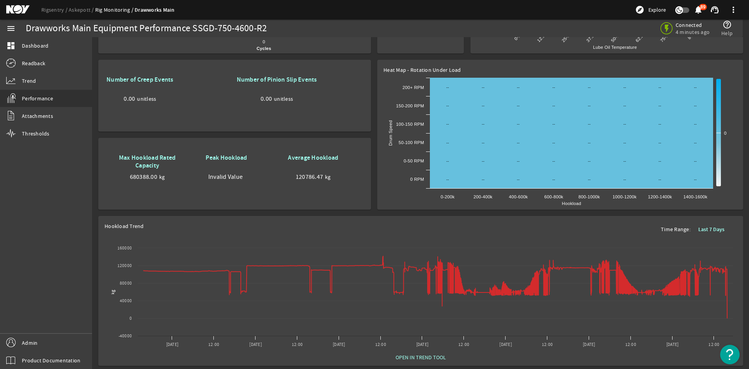
drag, startPoint x: 119, startPoint y: 151, endPoint x: 187, endPoint y: 171, distance: 70.6
click at [187, 171] on div "Max Hookload Rated Capacity 680388.00 kg" at bounding box center [147, 167] width 85 height 31
click at [187, 173] on div "680388.00 kg" at bounding box center [148, 176] width 82 height 7
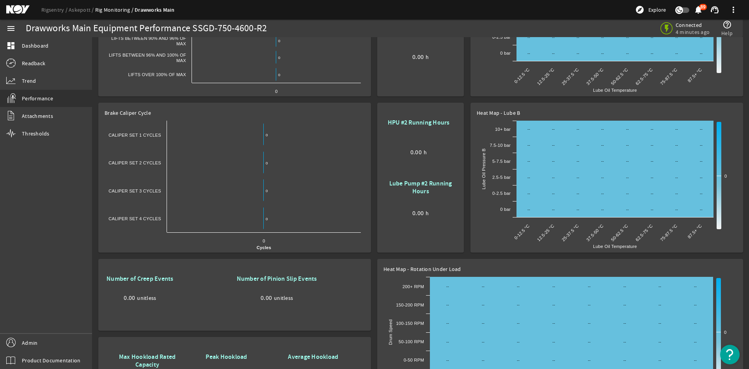
scroll to position [117, 0]
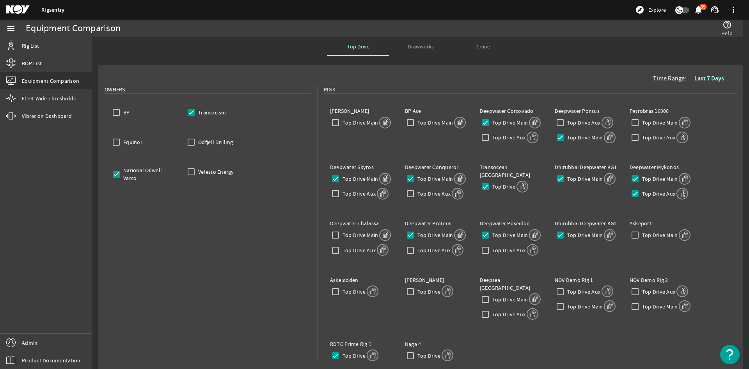
scroll to position [149, 0]
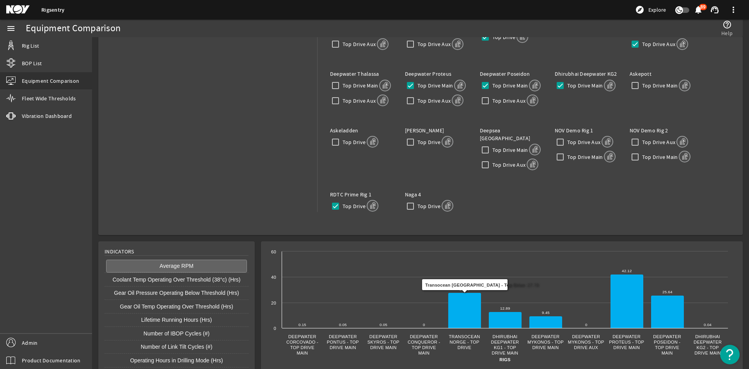
click at [139, 201] on div "Owners BP Transocean Equinor Odfjell Drilling National Oilwell Varco Velesto En…" at bounding box center [208, 89] width 206 height 307
